Goal: Information Seeking & Learning: Learn about a topic

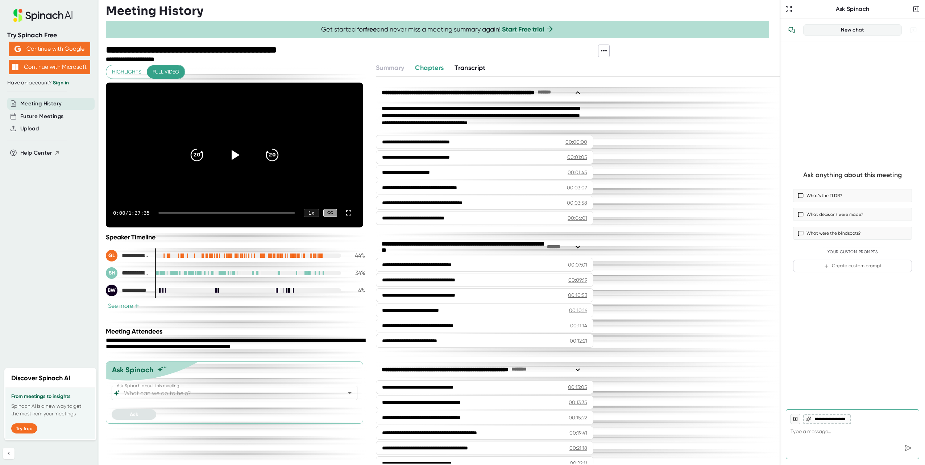
click at [132, 303] on button "See more +" at bounding box center [124, 306] width 36 height 8
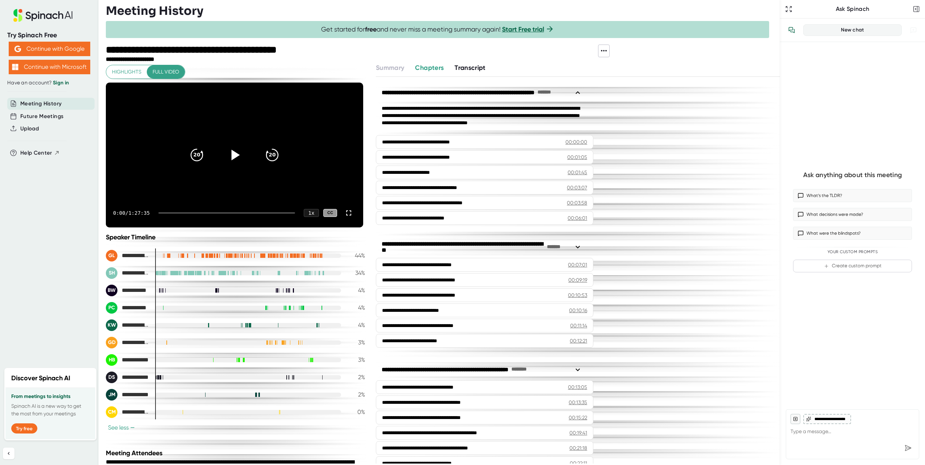
click at [232, 152] on icon at bounding box center [236, 155] width 8 height 11
